Goal: Task Accomplishment & Management: Use online tool/utility

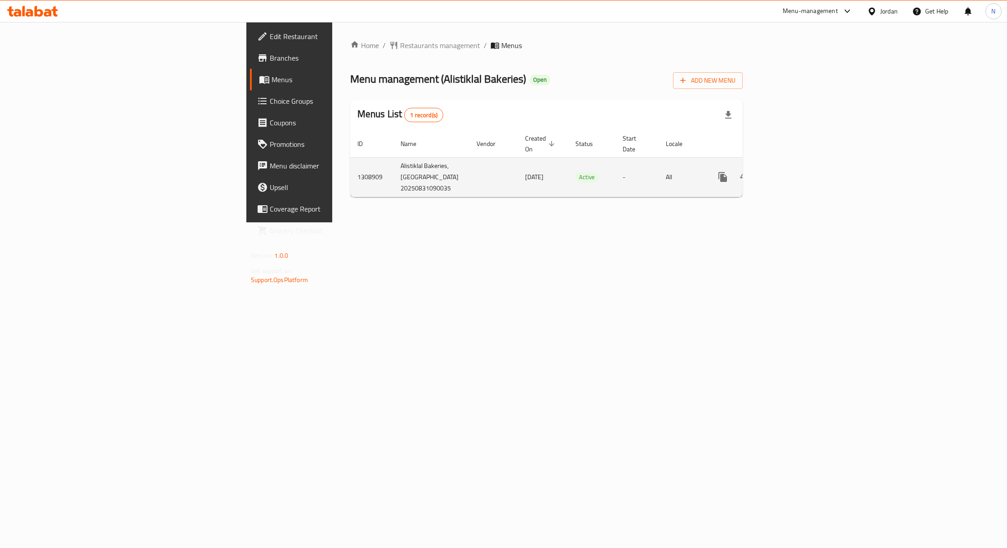
click at [393, 191] on td "Alistiklal Bakeries,[GEOGRAPHIC_DATA] 20250831090035" at bounding box center [431, 177] width 76 height 40
drag, startPoint x: 266, startPoint y: 191, endPoint x: 266, endPoint y: 150, distance: 41.4
click at [393, 157] on td "Alistiklal Bakeries,[GEOGRAPHIC_DATA] 20250831090035" at bounding box center [431, 177] width 76 height 40
click at [518, 182] on td "[DATE]" at bounding box center [543, 177] width 50 height 40
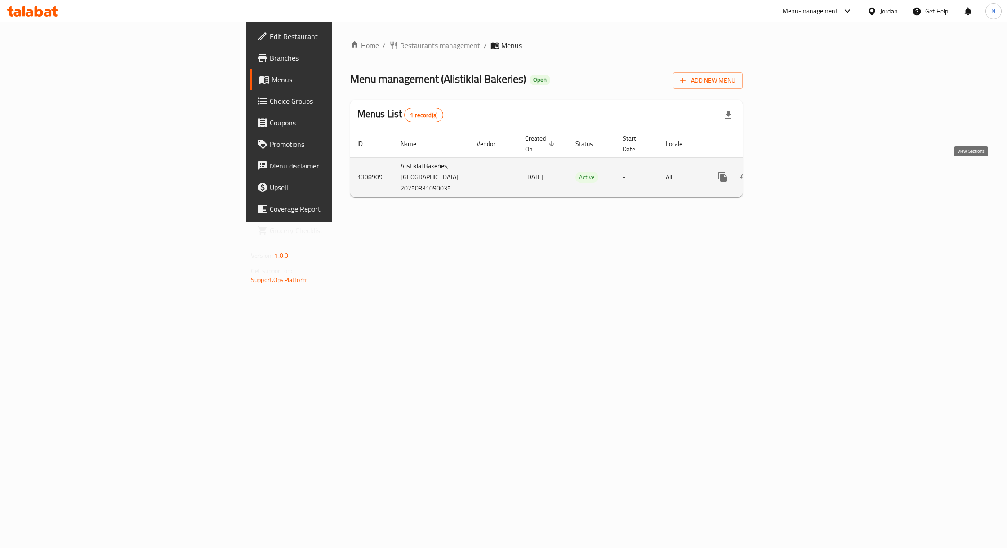
click at [792, 177] on icon "enhanced table" at bounding box center [787, 177] width 8 height 8
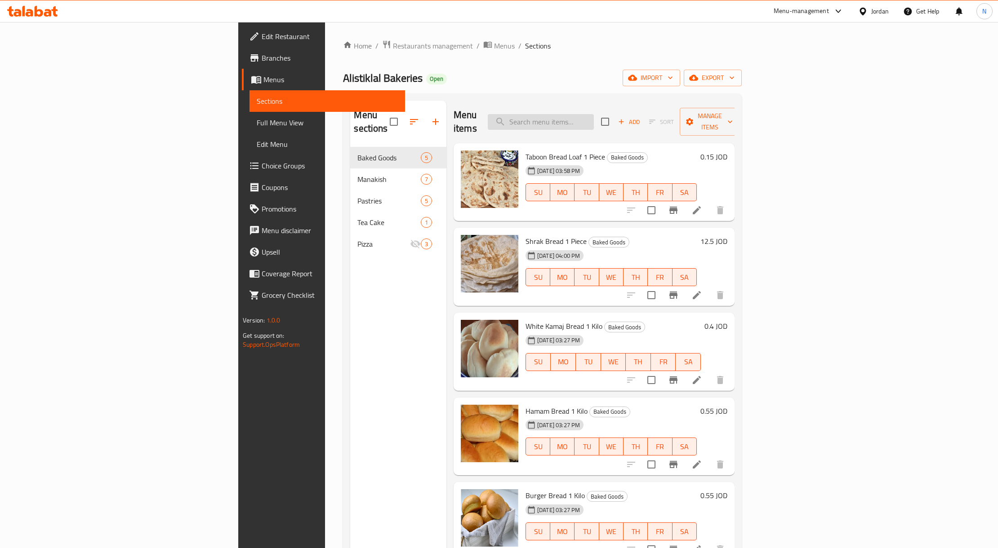
click at [594, 116] on input "search" at bounding box center [541, 122] width 106 height 16
paste input "776118"
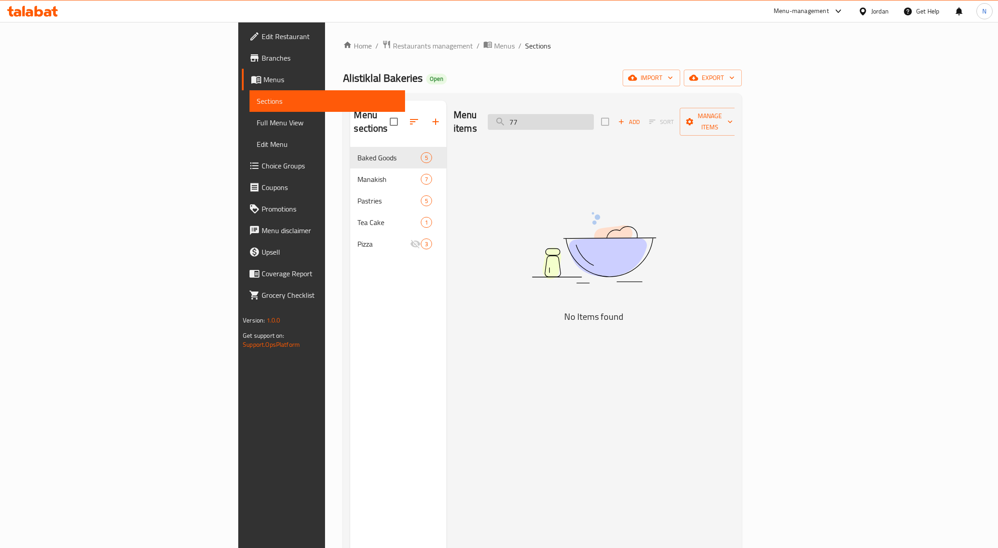
type input "7"
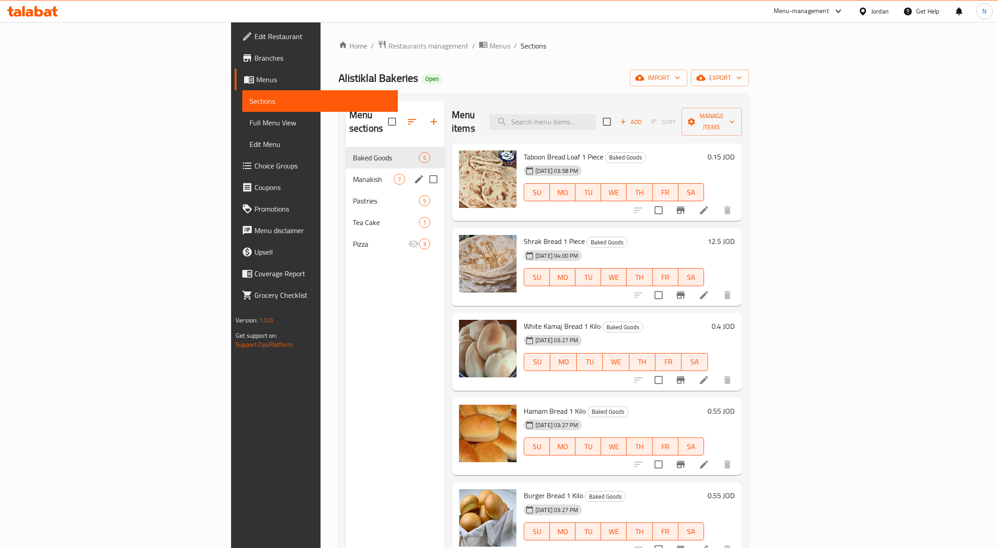
click at [353, 174] on span "Manakish" at bounding box center [373, 179] width 41 height 11
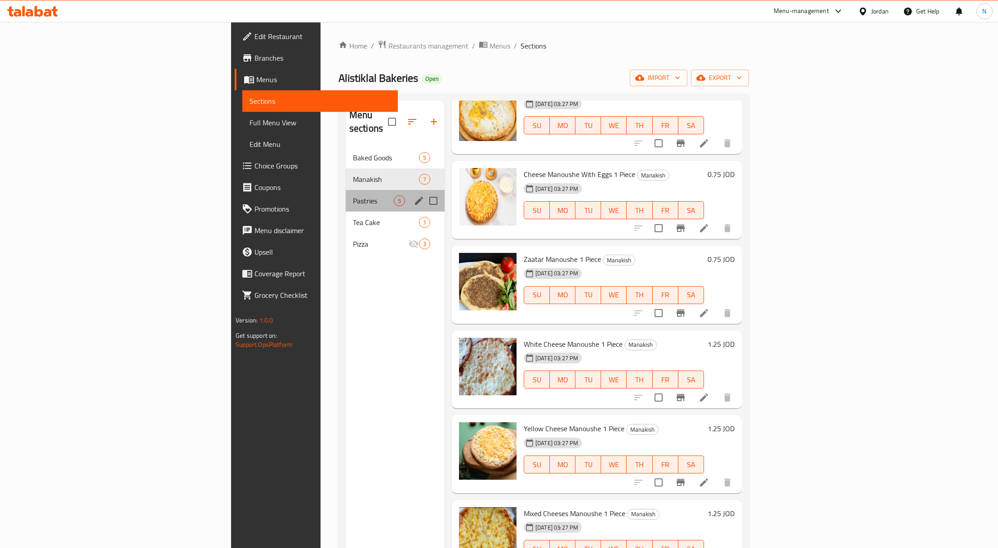
click at [346, 190] on div "Pastries 5" at bounding box center [395, 201] width 99 height 22
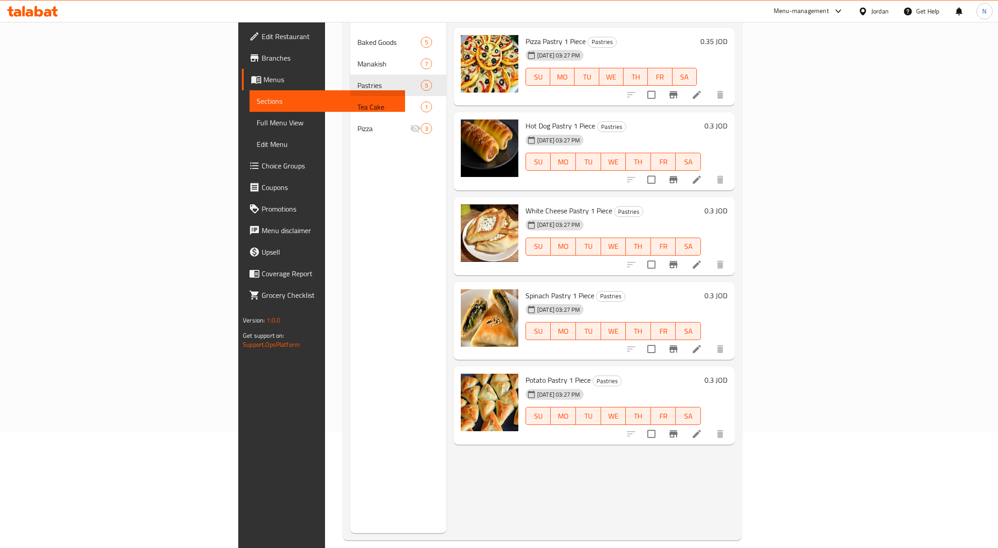
scroll to position [126, 0]
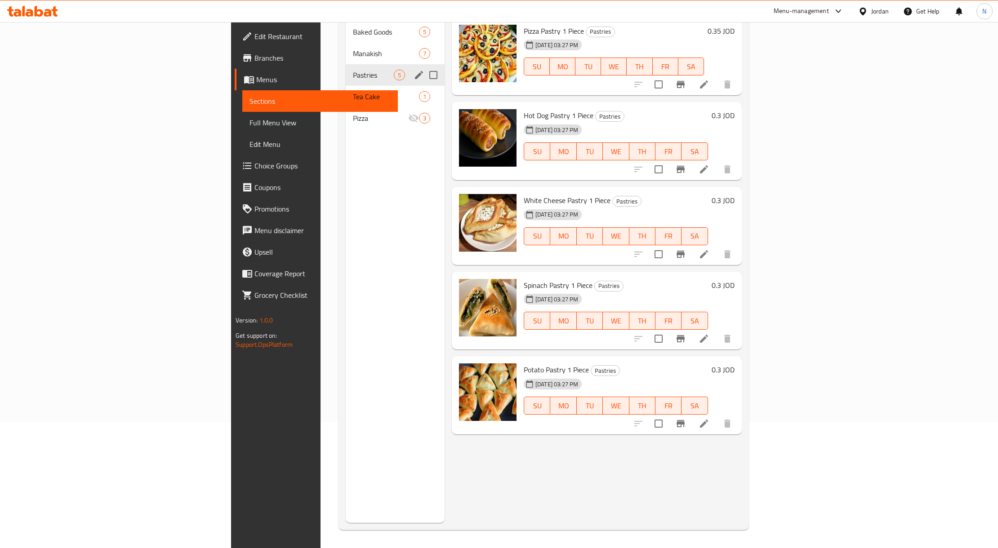
click at [346, 69] on div "Pastries 5" at bounding box center [395, 75] width 99 height 22
click at [353, 91] on span "Tea Cake" at bounding box center [373, 96] width 41 height 11
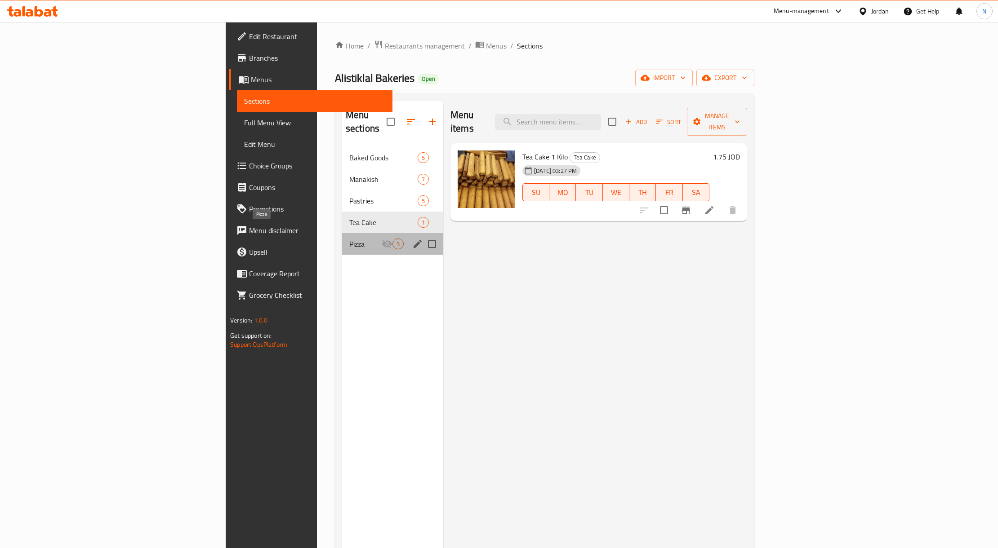
click at [349, 239] on span "Pizza" at bounding box center [365, 244] width 32 height 11
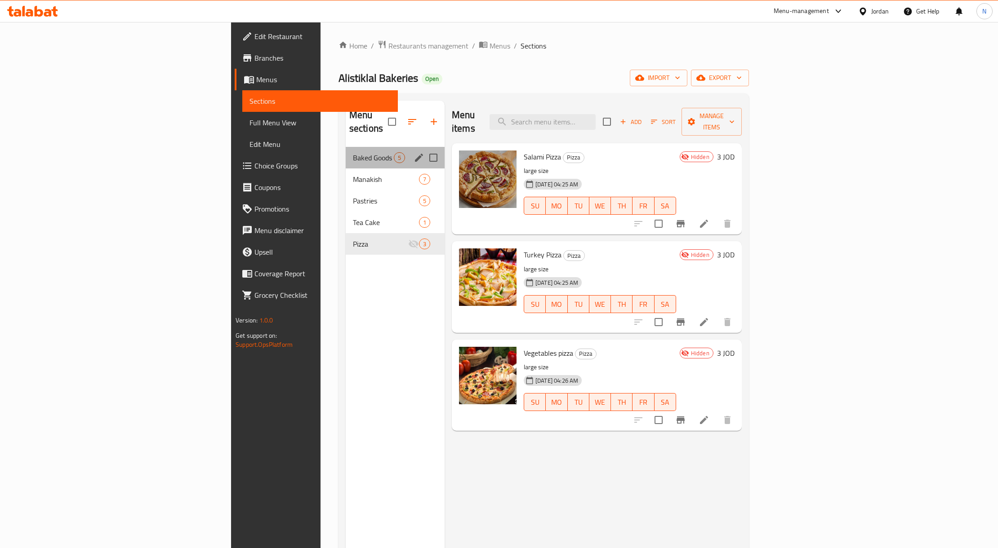
click at [346, 151] on div "Baked Goods 5" at bounding box center [395, 158] width 99 height 22
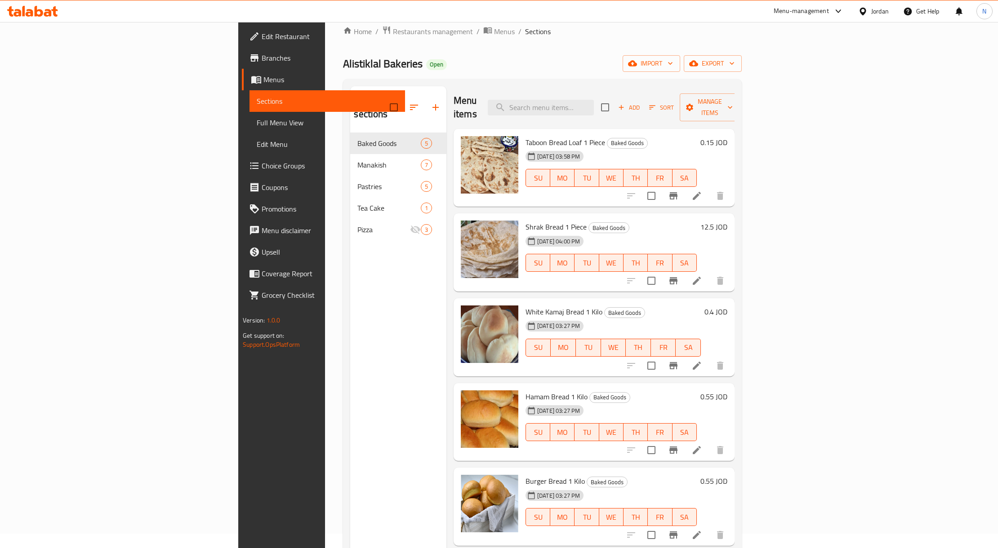
scroll to position [6, 0]
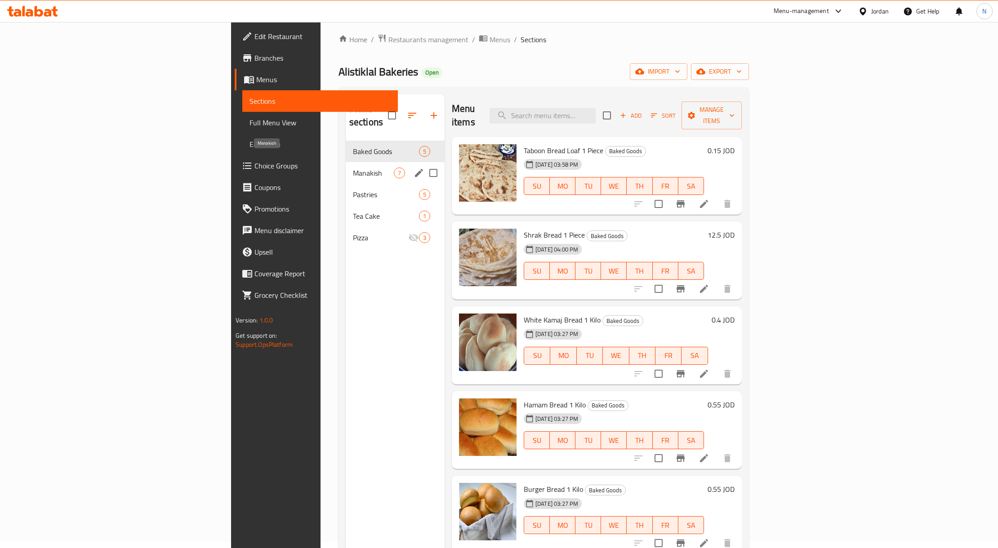
click at [353, 168] on span "Manakish" at bounding box center [373, 173] width 41 height 11
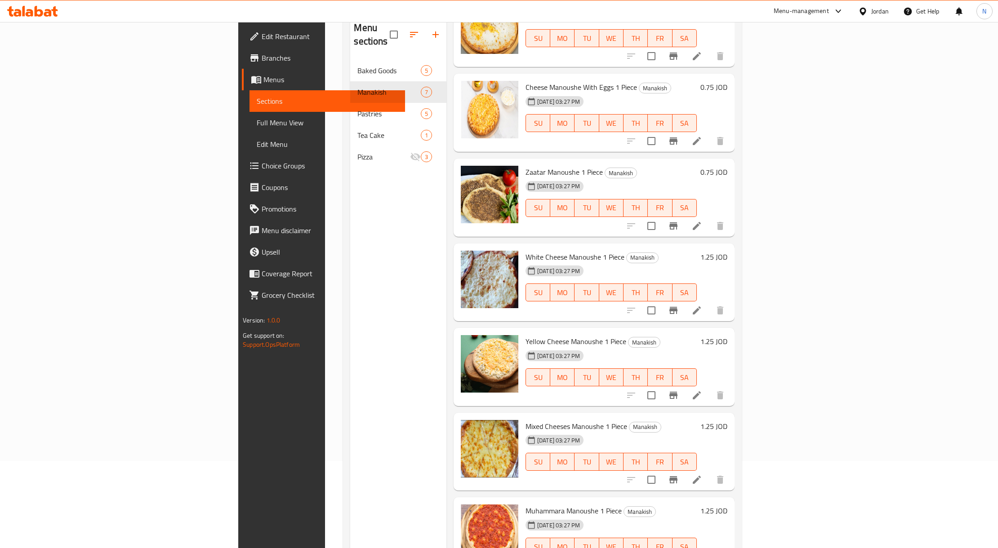
scroll to position [67, 0]
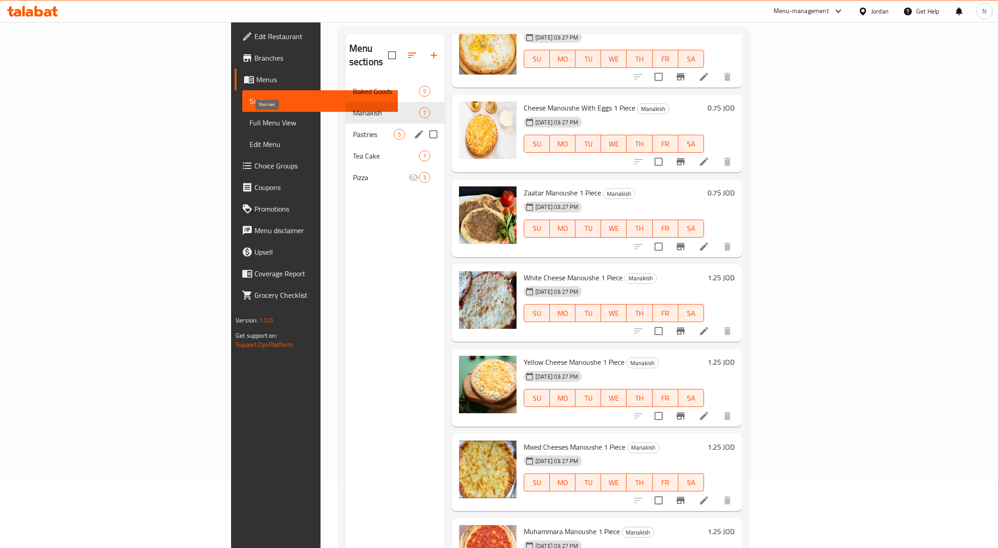
click at [353, 129] on span "Pastries" at bounding box center [373, 134] width 41 height 11
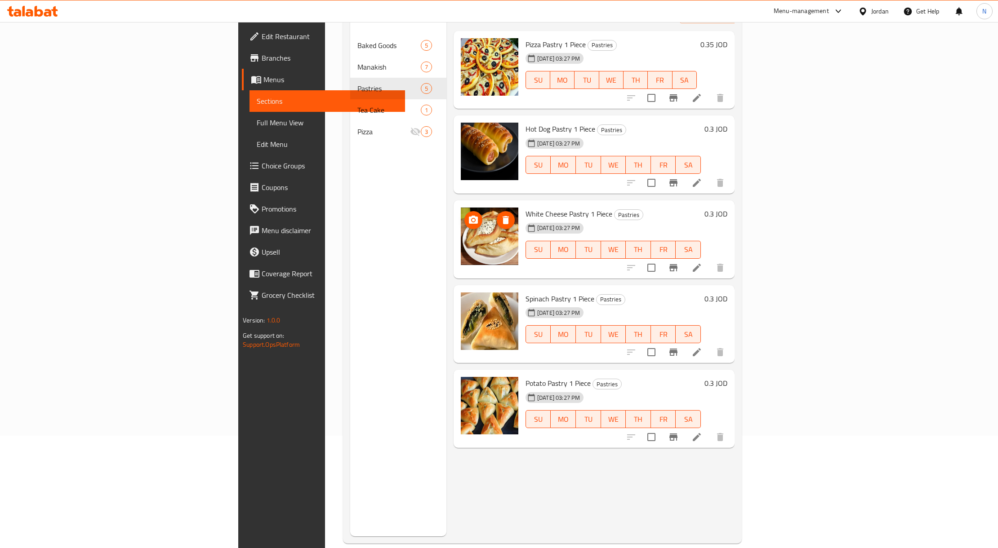
scroll to position [126, 0]
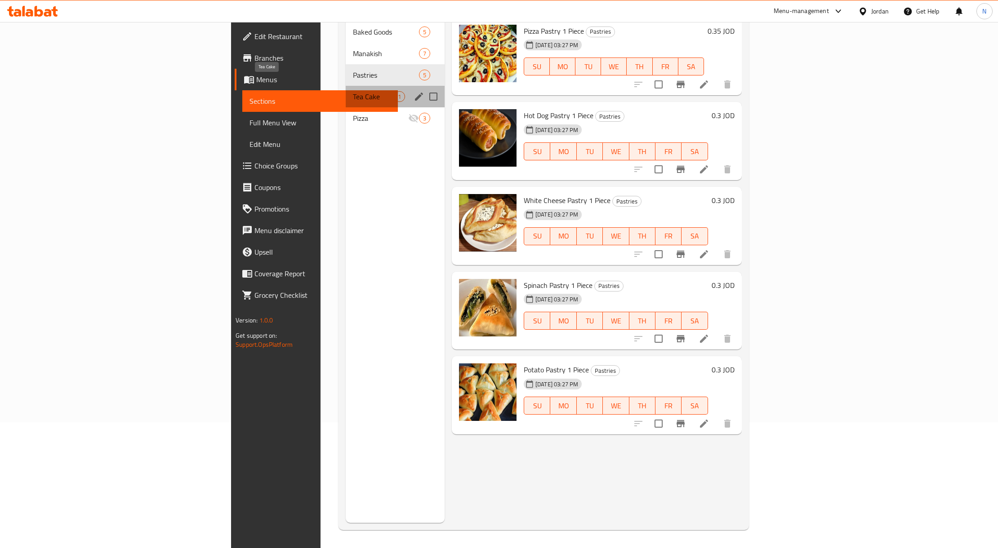
click at [353, 91] on span "Tea Cake" at bounding box center [373, 96] width 41 height 11
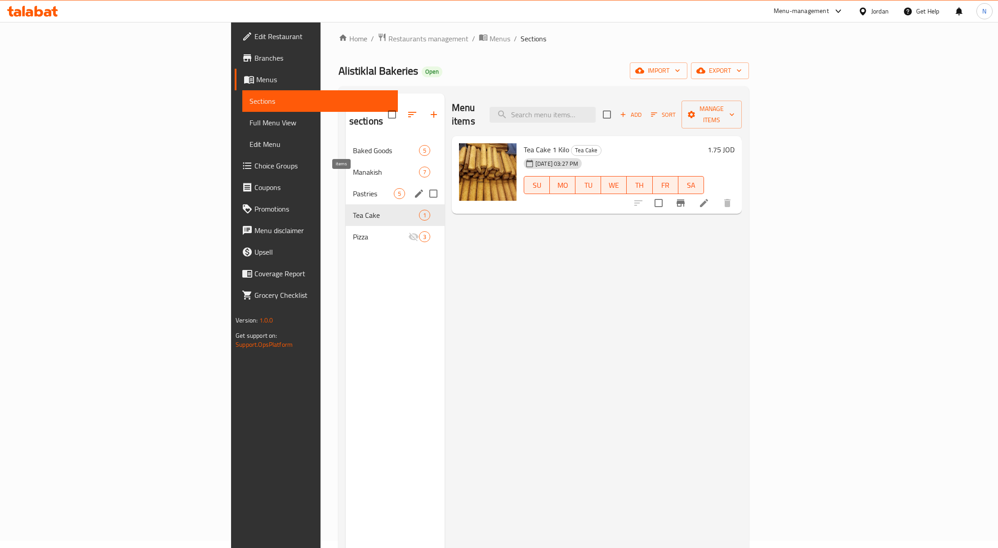
scroll to position [6, 0]
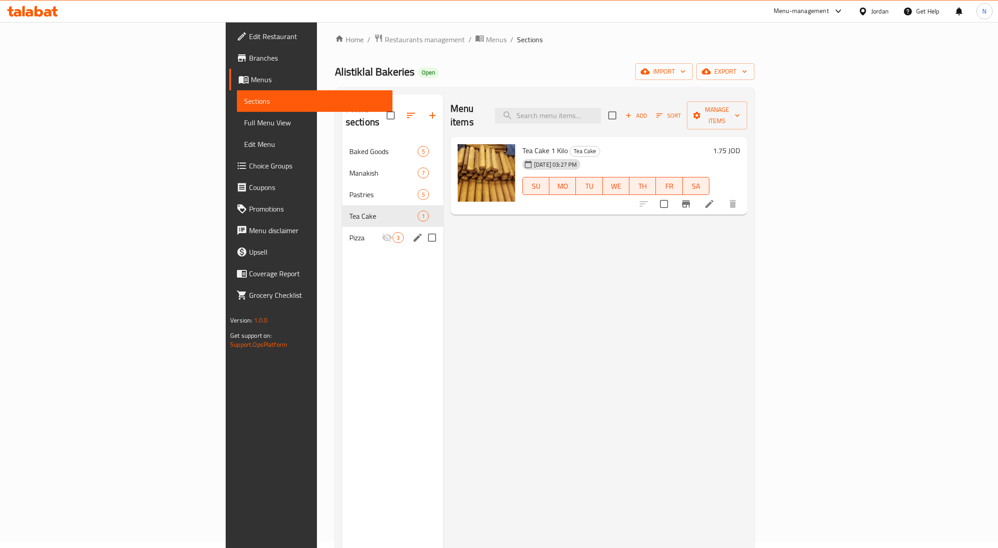
click at [349, 232] on span "Pizza" at bounding box center [365, 237] width 32 height 11
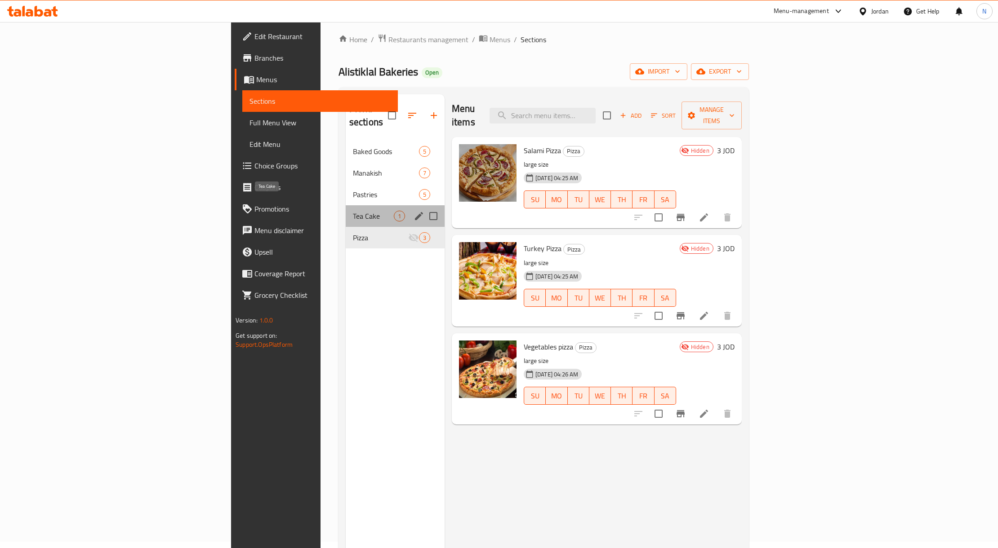
click at [353, 211] on span "Tea Cake" at bounding box center [373, 216] width 41 height 11
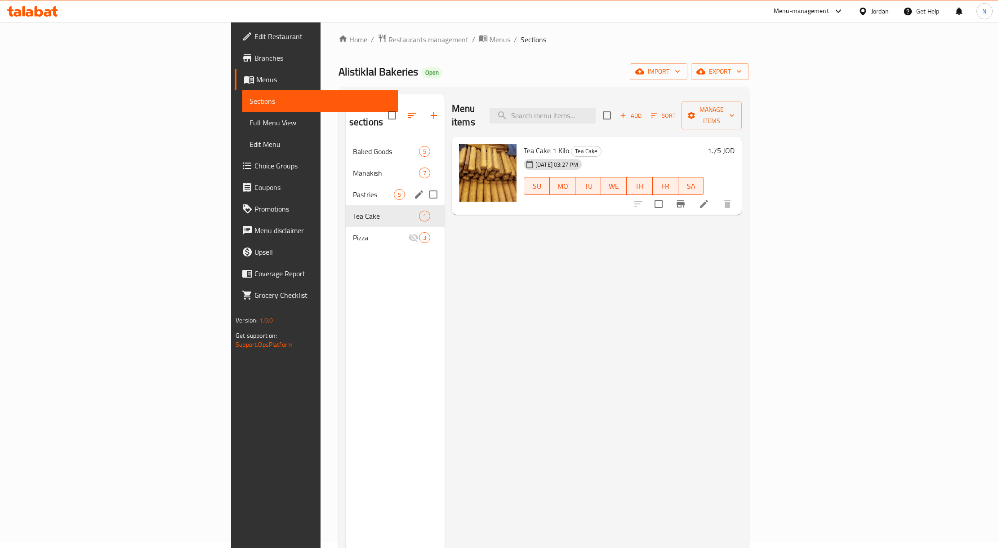
click at [346, 184] on div "Pastries 5" at bounding box center [395, 195] width 99 height 22
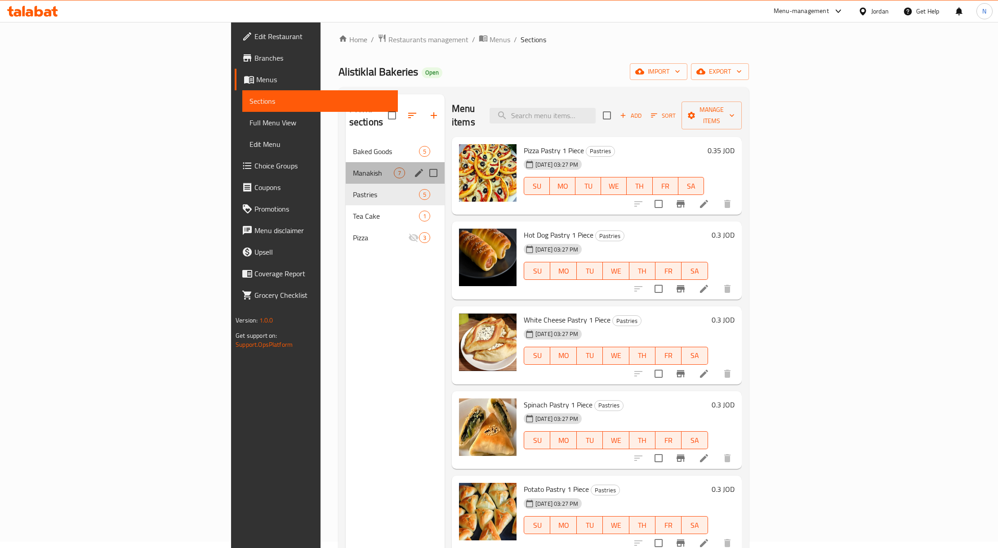
click at [346, 162] on div "Manakish 7" at bounding box center [395, 173] width 99 height 22
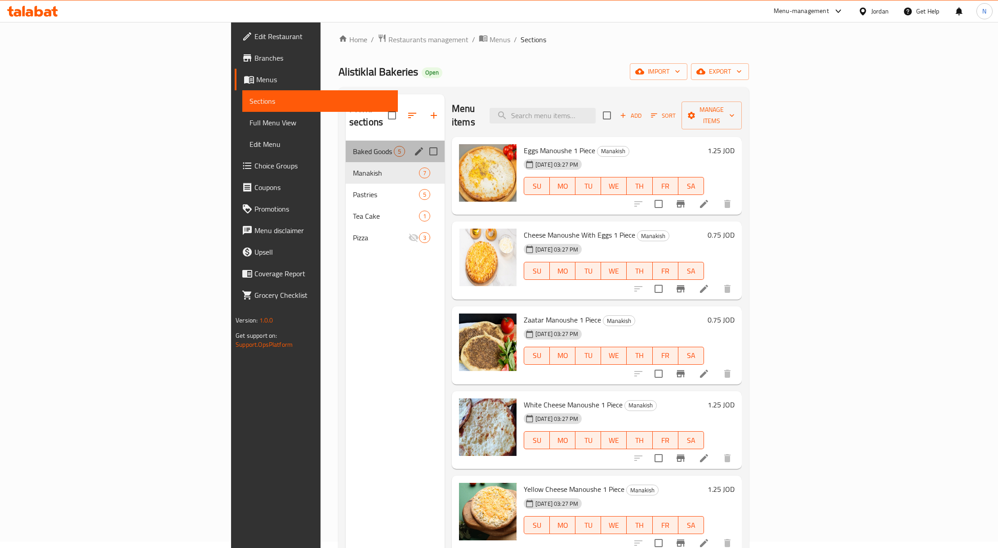
click at [346, 141] on div "Baked Goods 5" at bounding box center [395, 152] width 99 height 22
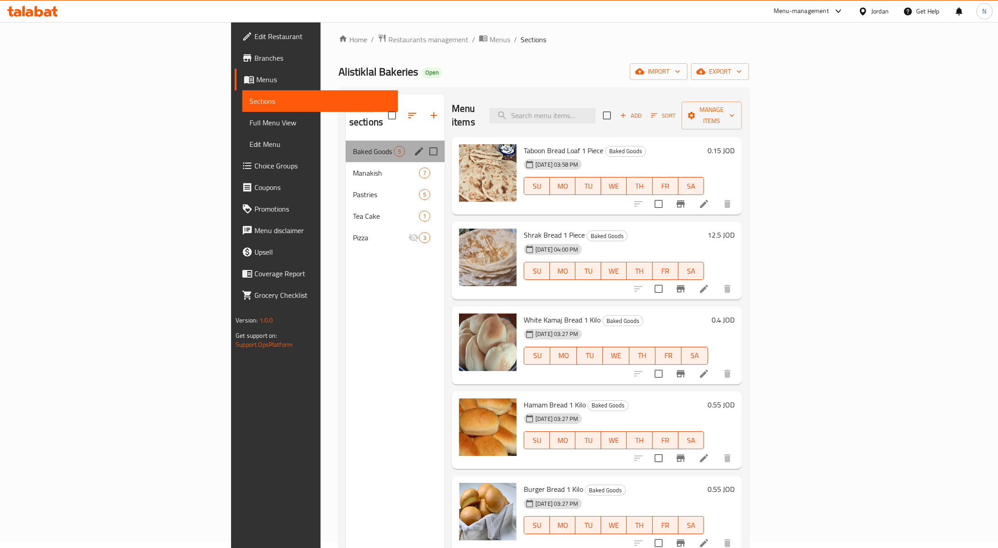
click at [346, 147] on div "Baked Goods 5" at bounding box center [395, 152] width 99 height 22
drag, startPoint x: 338, startPoint y: 171, endPoint x: 342, endPoint y: 182, distance: 11.2
click at [346, 184] on div "Pastries 5" at bounding box center [395, 195] width 99 height 22
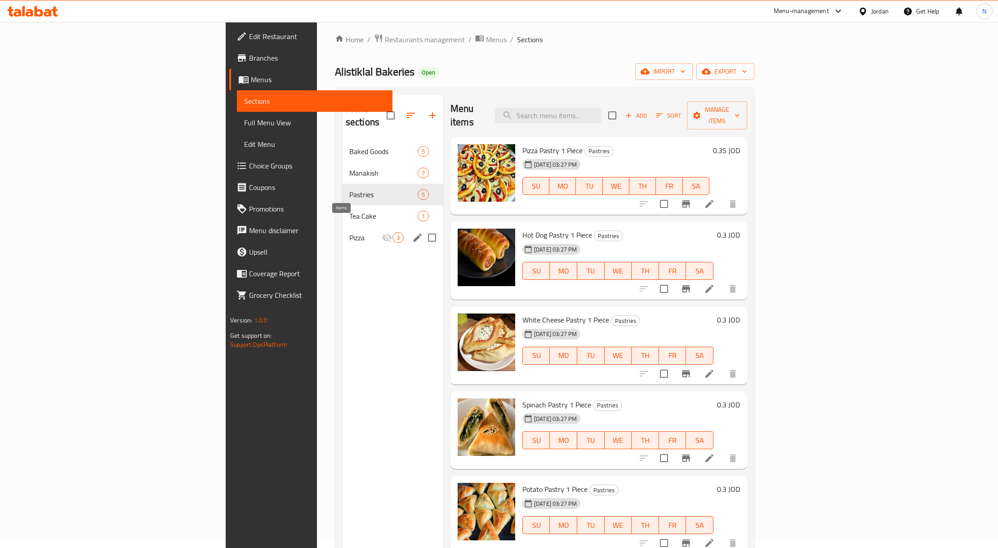
click at [342, 232] on div "Pizza 3" at bounding box center [392, 238] width 101 height 22
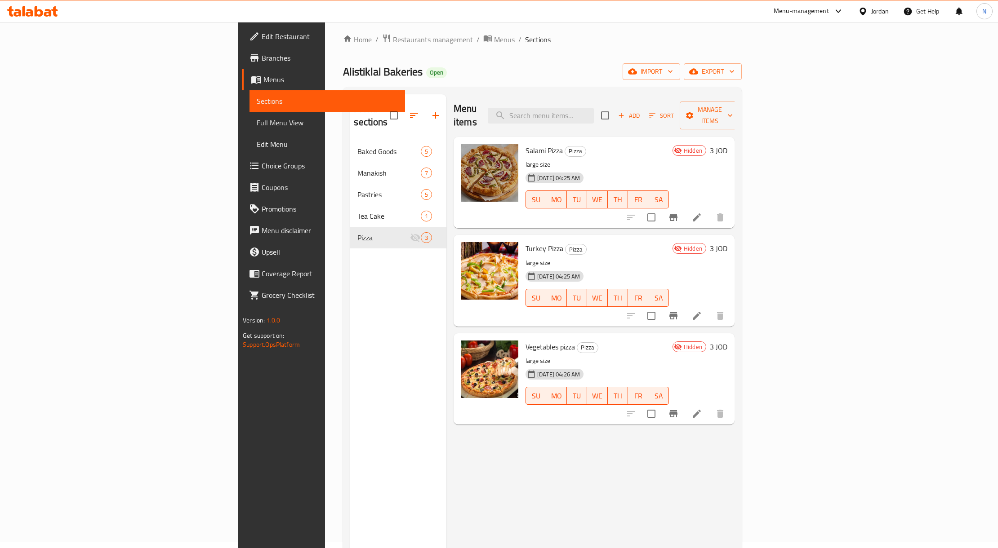
click at [350, 306] on div "Menu sections Baked Goods 5 Manakish 7 Pastries 5 Tea Cake 1 Pizza 3" at bounding box center [398, 368] width 96 height 548
click at [734, 76] on span "export" at bounding box center [713, 71] width 44 height 11
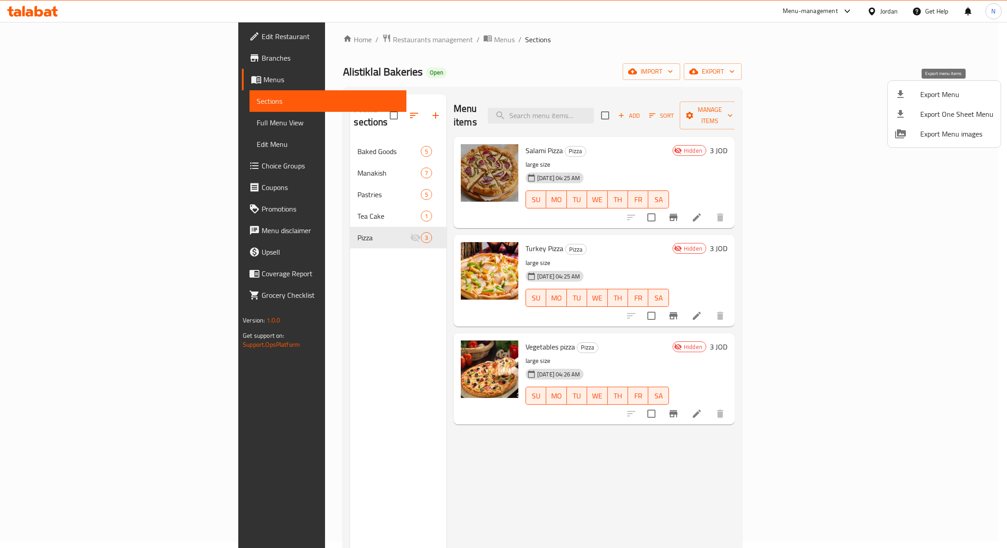
click at [934, 100] on span "Export Menu" at bounding box center [956, 94] width 73 height 11
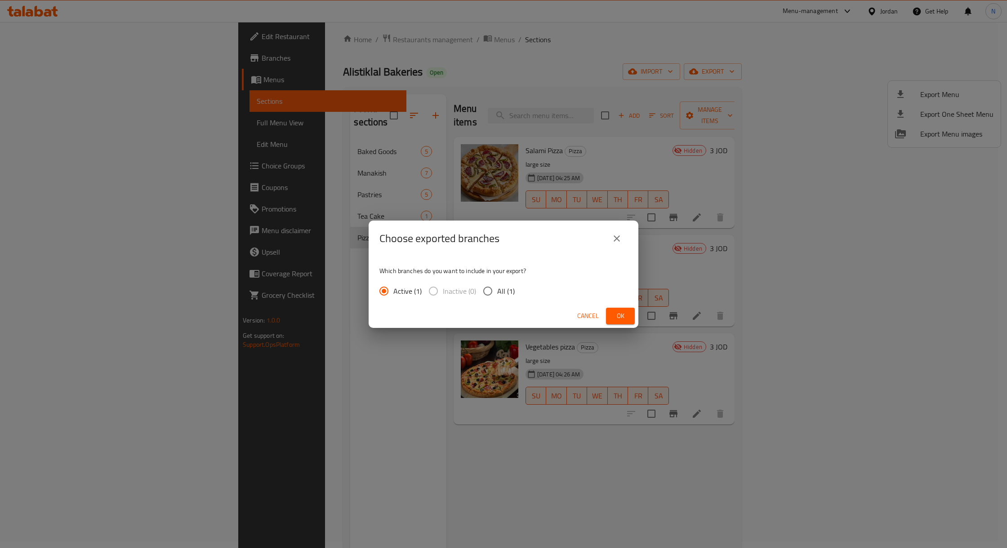
click at [497, 286] on span "All (1)" at bounding box center [506, 291] width 18 height 11
click at [497, 284] on input "All (1)" at bounding box center [487, 291] width 19 height 19
radio input "true"
click at [614, 316] on span "Ok" at bounding box center [620, 316] width 14 height 11
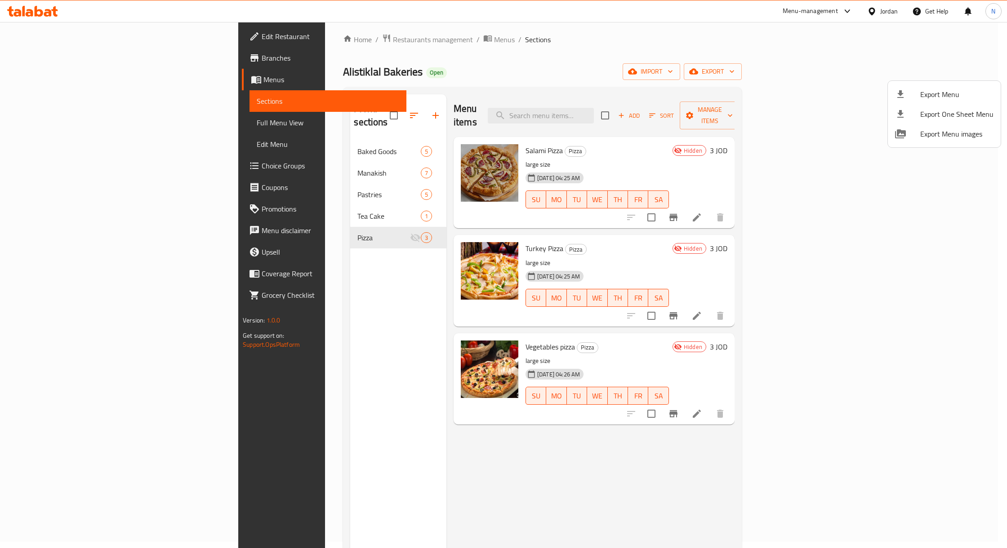
click at [884, 12] on div at bounding box center [503, 274] width 1007 height 548
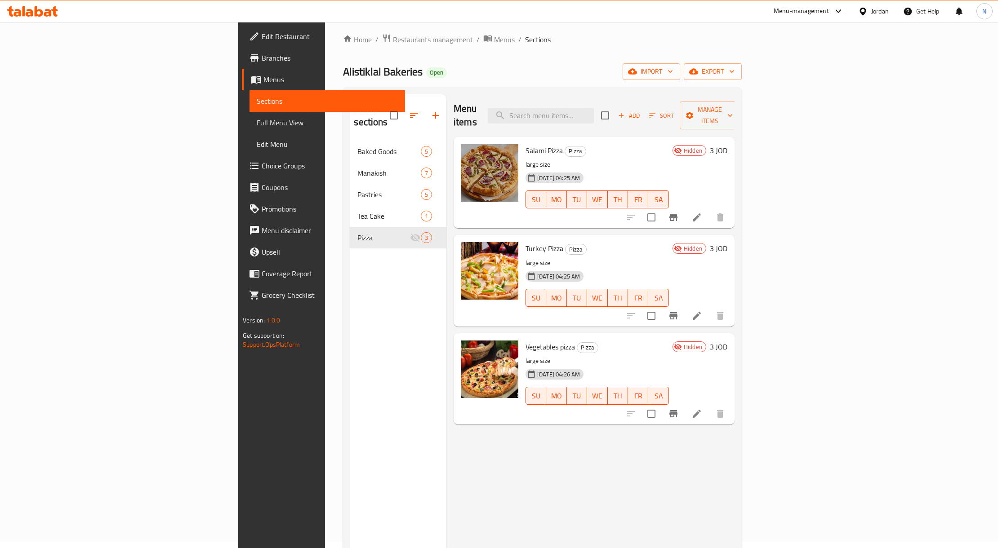
click at [875, 13] on div "Jordan" at bounding box center [880, 11] width 18 height 10
click at [788, 94] on div "[GEOGRAPHIC_DATA]" at bounding box center [820, 92] width 135 height 21
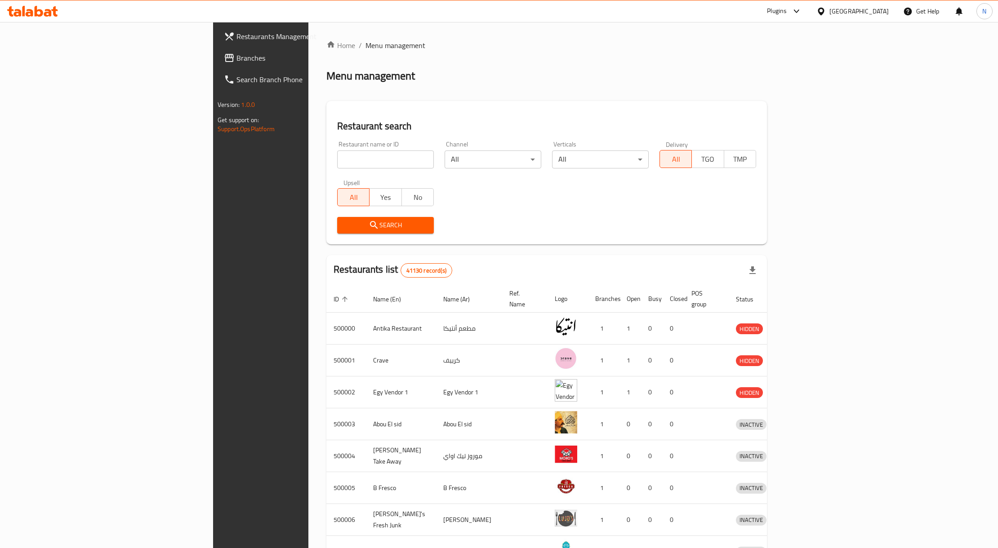
click at [236, 54] on span "Branches" at bounding box center [304, 58] width 136 height 11
